Goal: Task Accomplishment & Management: Use online tool/utility

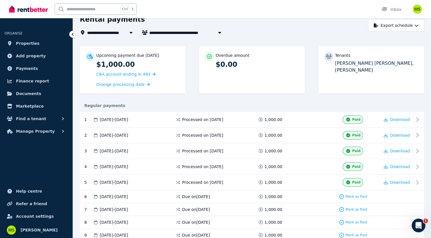
scroll to position [57, 0]
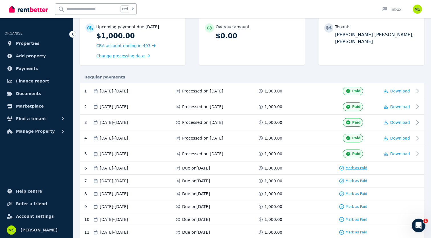
click at [357, 166] on span "Mark as Paid" at bounding box center [357, 168] width 22 height 5
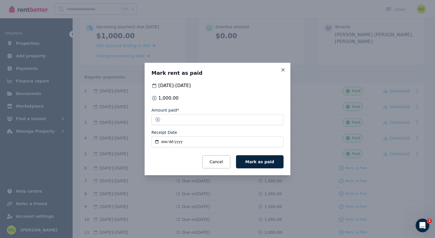
click at [195, 142] on input "Receipt Date" at bounding box center [218, 141] width 132 height 11
type input "**********"
click at [186, 164] on div "Cancel Mark as paid" at bounding box center [218, 161] width 132 height 13
click at [253, 161] on span "Mark as paid" at bounding box center [260, 161] width 29 height 5
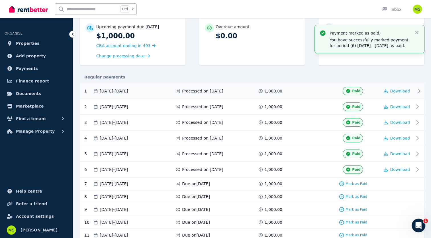
scroll to position [0, 0]
